Goal: Transaction & Acquisition: Purchase product/service

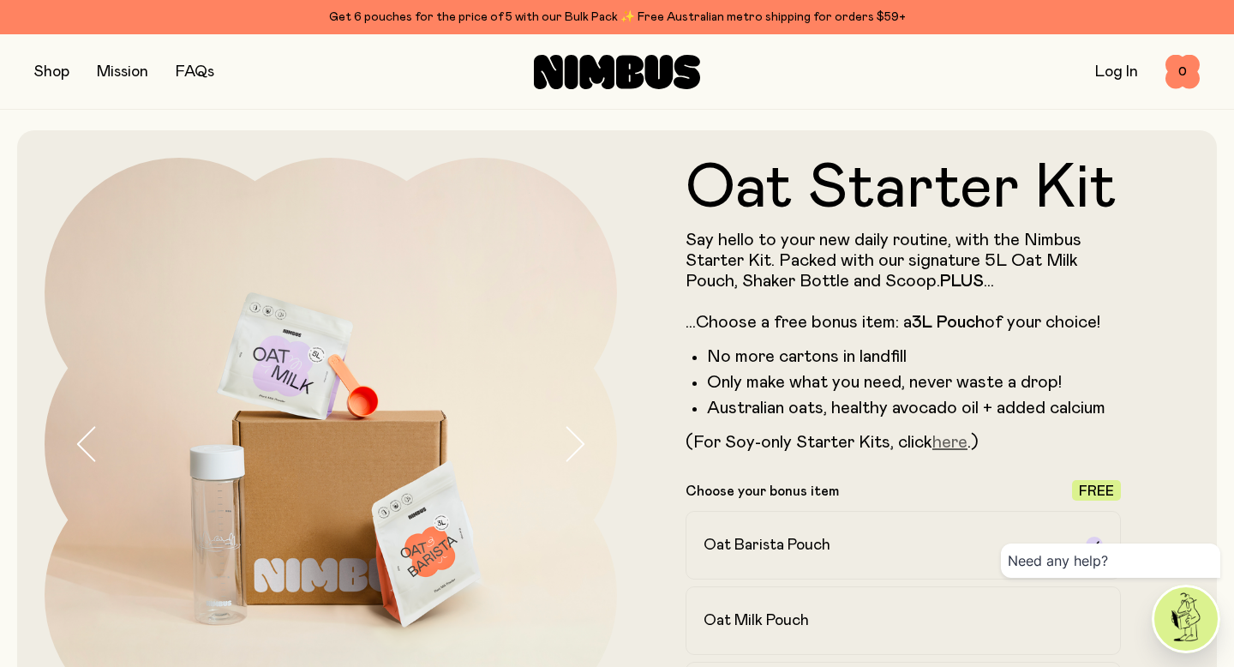
click at [956, 440] on link "here" at bounding box center [949, 442] width 35 height 17
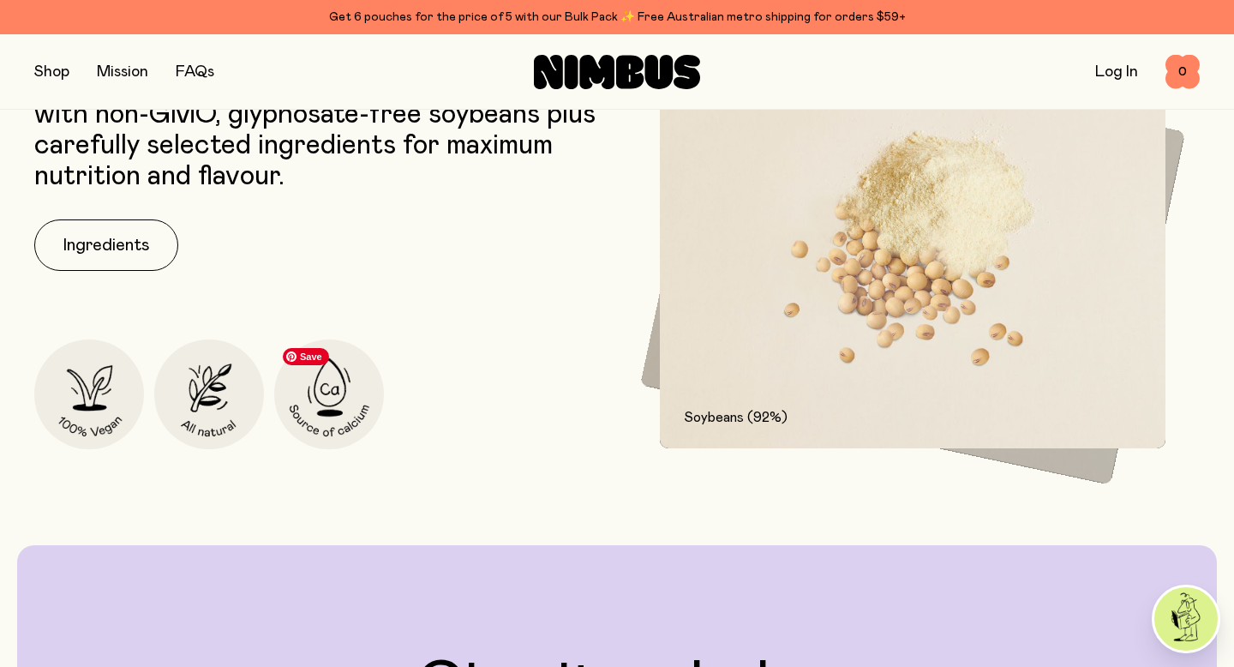
scroll to position [2236, 0]
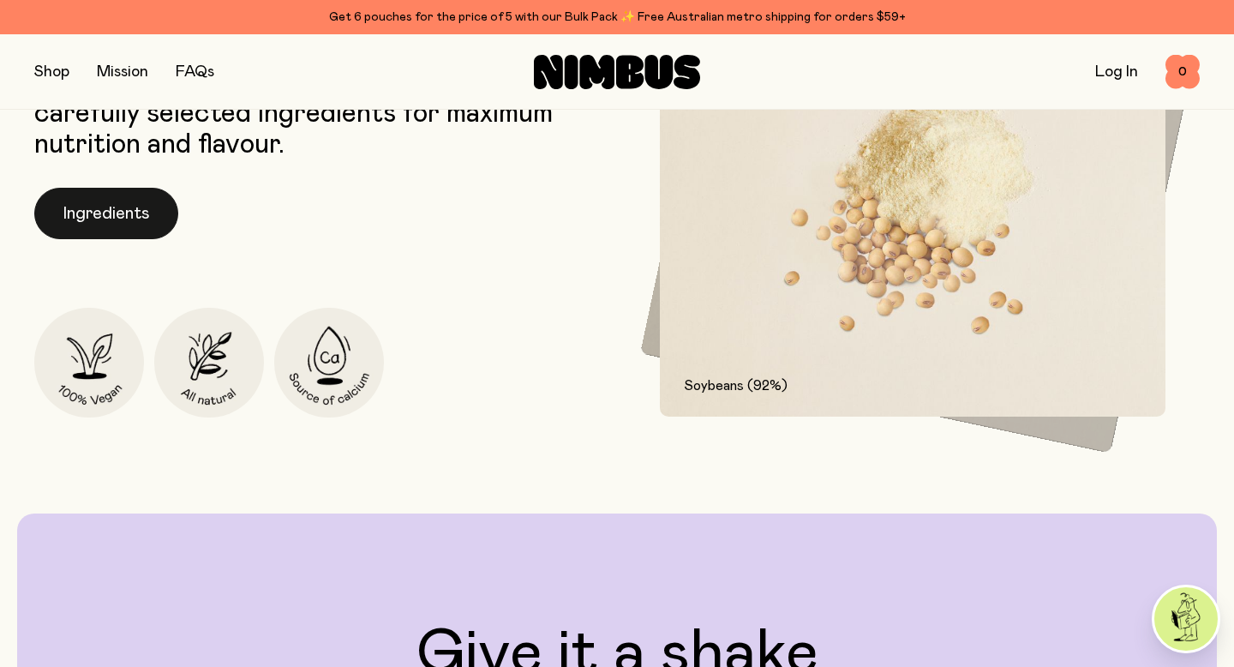
click at [98, 204] on button "Ingredients" at bounding box center [106, 213] width 144 height 51
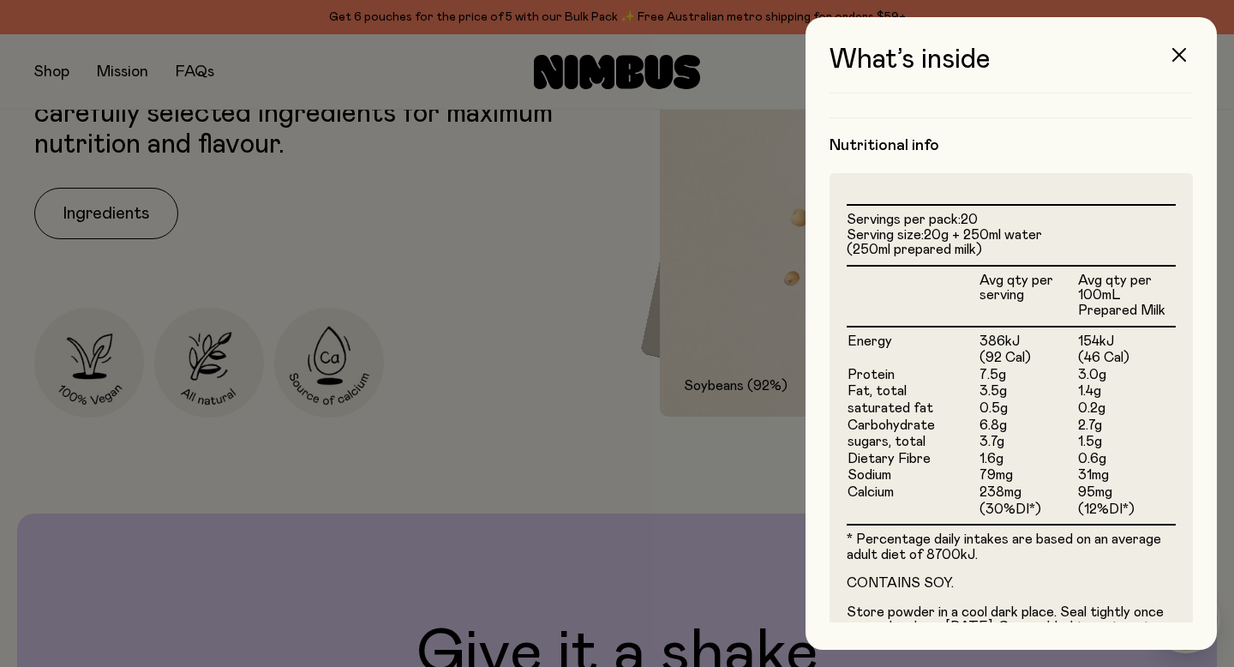
scroll to position [362, 0]
click at [1183, 51] on icon "button" at bounding box center [1179, 55] width 14 height 14
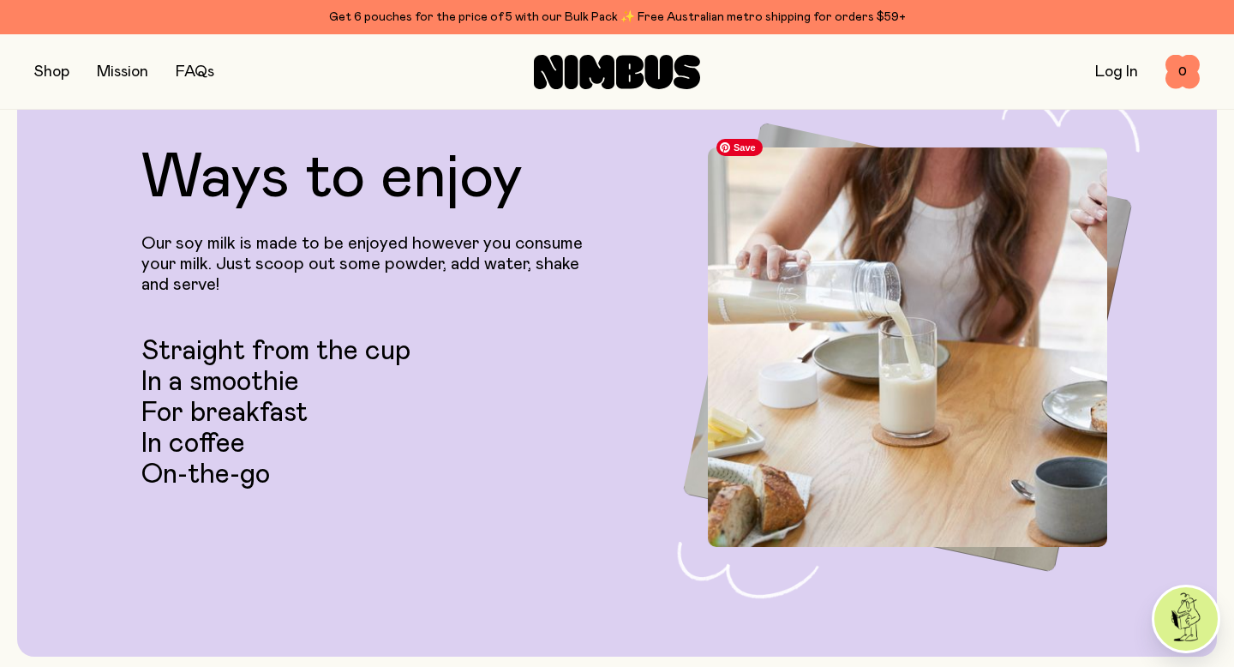
scroll to position [3974, 0]
